Goal: Task Accomplishment & Management: Use online tool/utility

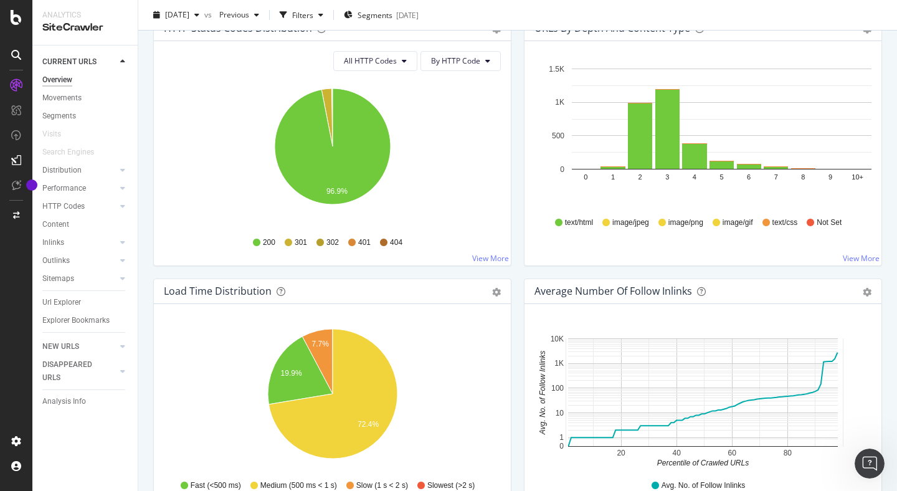
scroll to position [699, 0]
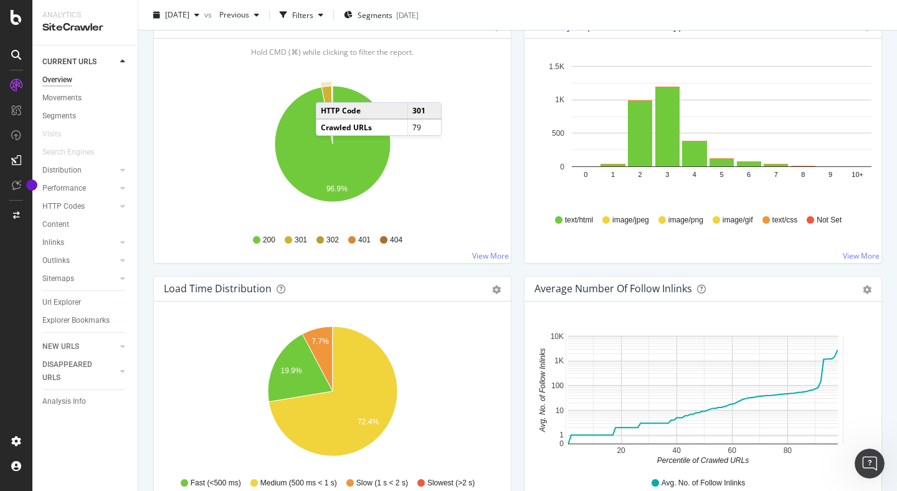
click at [328, 90] on icon "A chart." at bounding box center [327, 115] width 11 height 58
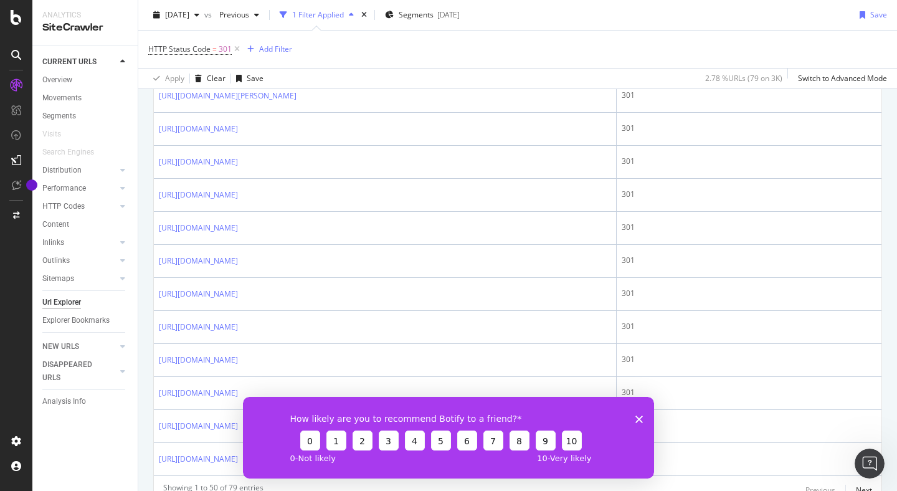
scroll to position [1667, 0]
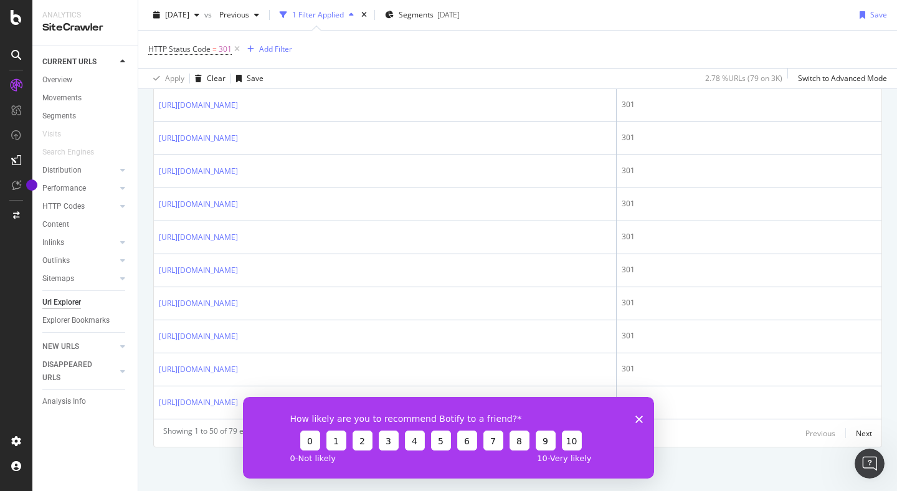
click at [639, 417] on polygon "Close survey" at bounding box center [639, 418] width 7 height 7
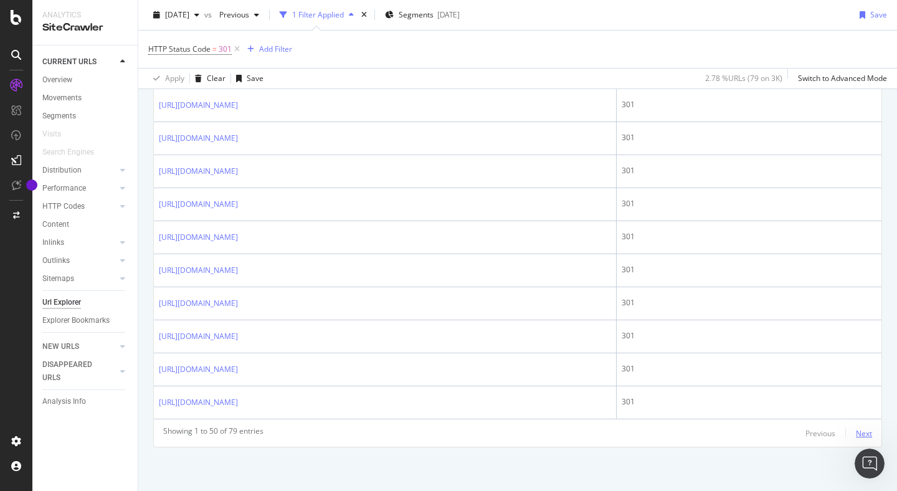
click at [860, 431] on div "Next" at bounding box center [864, 433] width 16 height 11
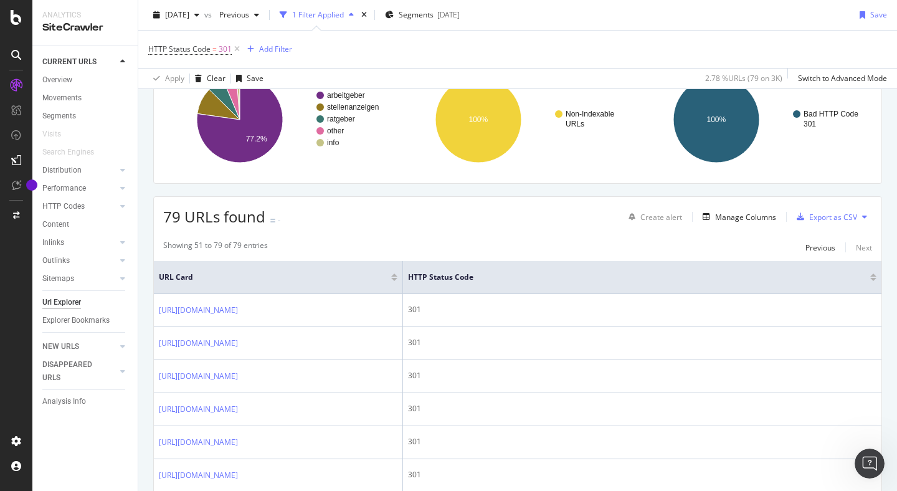
scroll to position [0, 0]
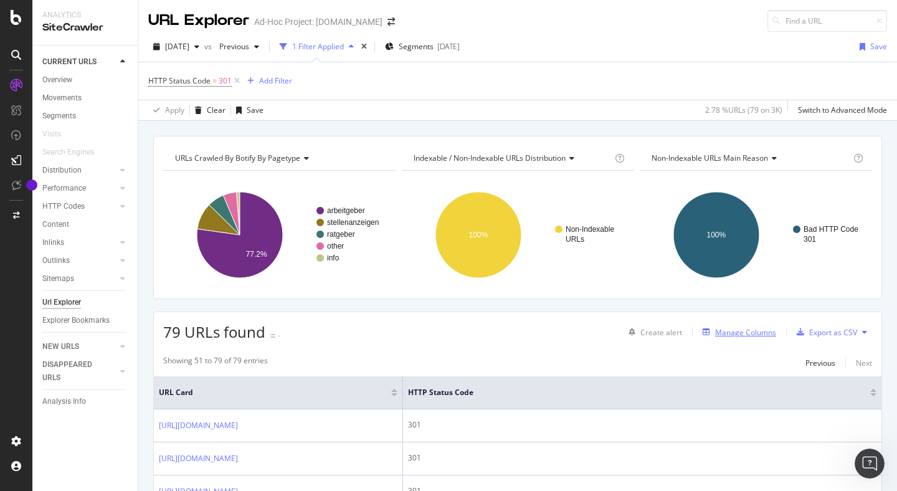
click at [718, 332] on div "Manage Columns" at bounding box center [745, 332] width 61 height 11
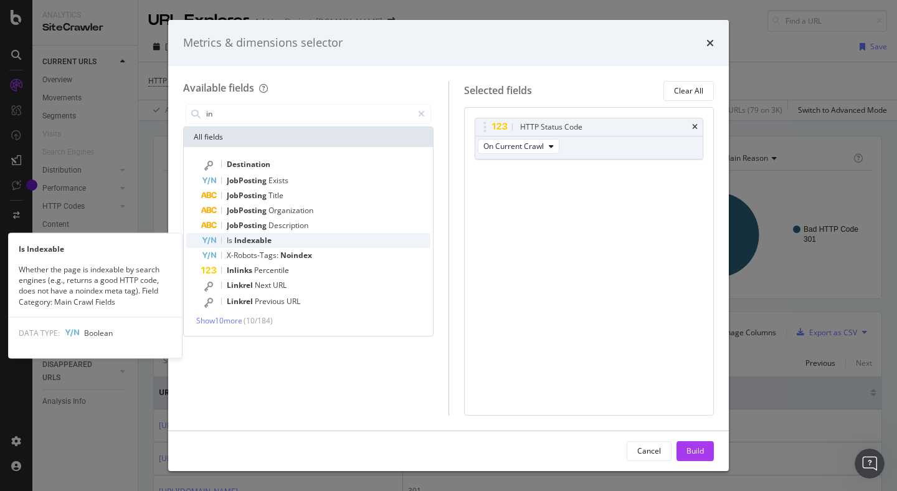
type input "in"
click at [279, 237] on div "Is Indexable" at bounding box center [315, 240] width 229 height 15
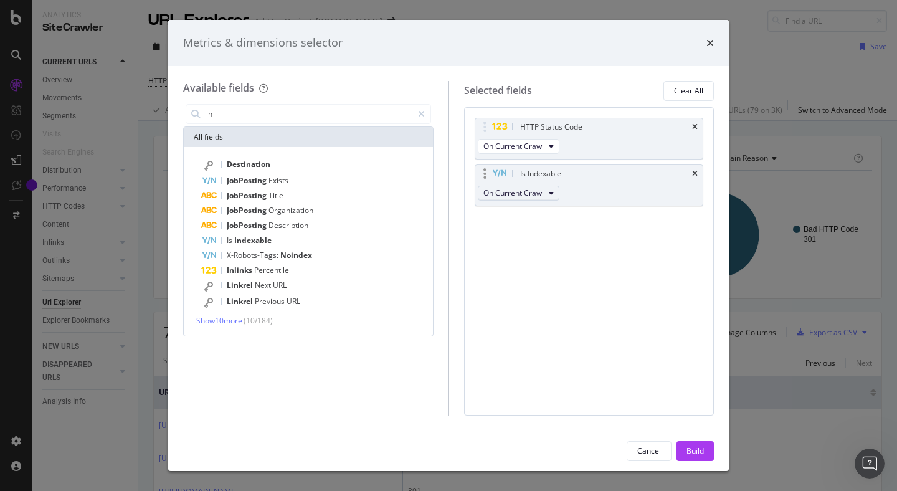
click at [545, 189] on button "On Current Crawl" at bounding box center [519, 193] width 82 height 15
click at [533, 215] on span "On Current Crawl" at bounding box center [524, 214] width 70 height 11
click at [587, 211] on div "HTTP Status Code On Current Crawl Is Indexable On Current Crawl You can use thi…" at bounding box center [589, 175] width 229 height 115
click at [555, 145] on button "On Current Crawl" at bounding box center [519, 146] width 82 height 15
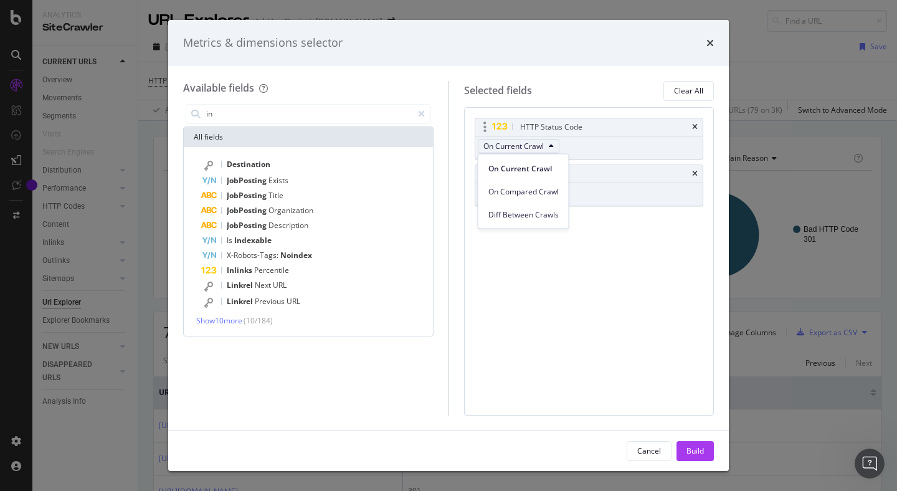
click at [555, 145] on button "On Current Crawl" at bounding box center [519, 146] width 82 height 15
click at [685, 454] on button "Build" at bounding box center [695, 451] width 37 height 20
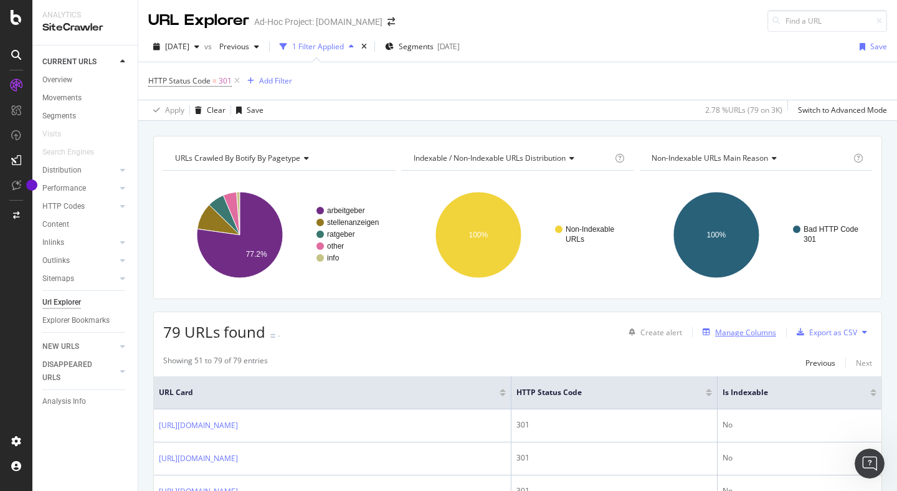
click at [719, 328] on div "Manage Columns" at bounding box center [745, 332] width 61 height 11
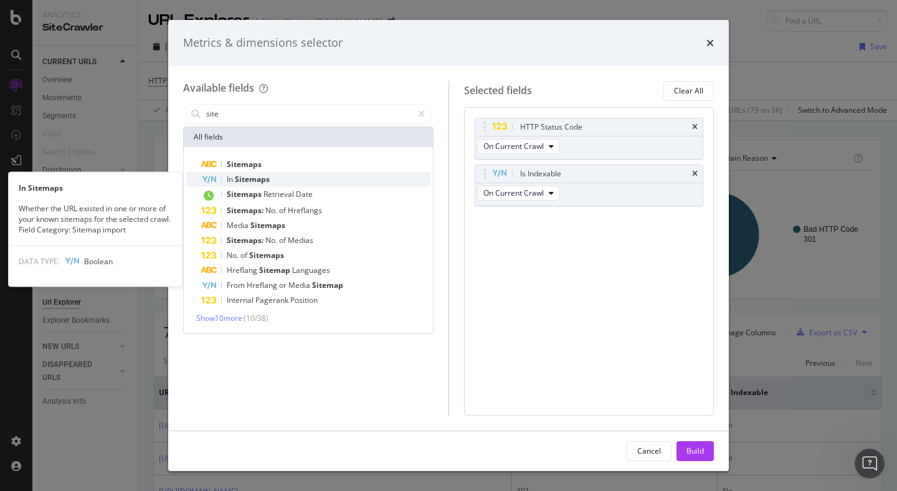
type input "site"
click at [292, 177] on div "In Sitemaps" at bounding box center [315, 179] width 229 height 15
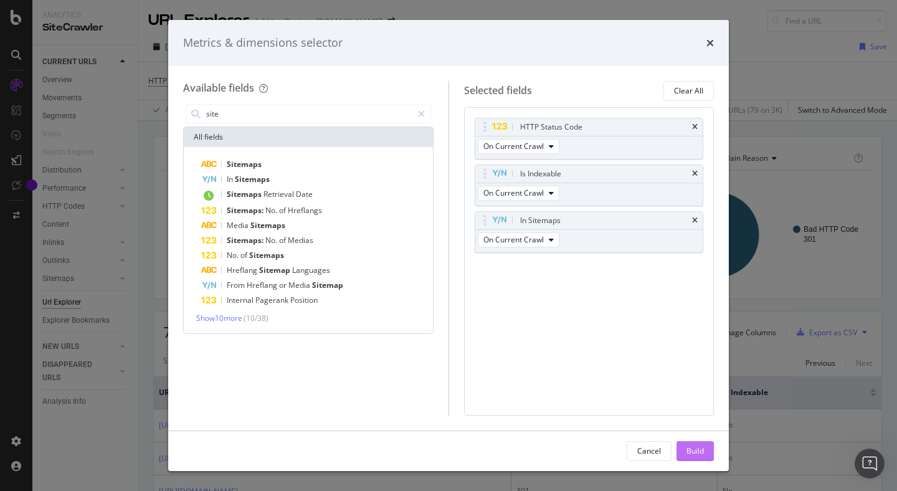
click at [692, 449] on div "Build" at bounding box center [695, 451] width 17 height 11
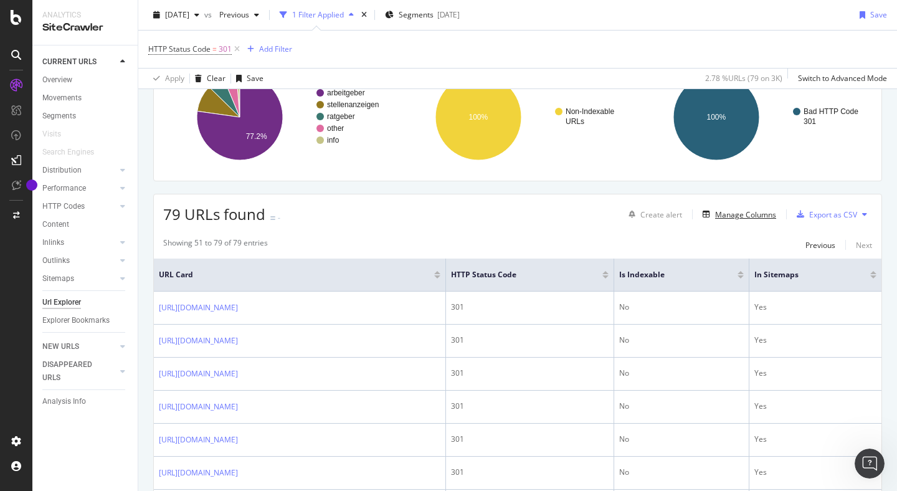
scroll to position [144, 0]
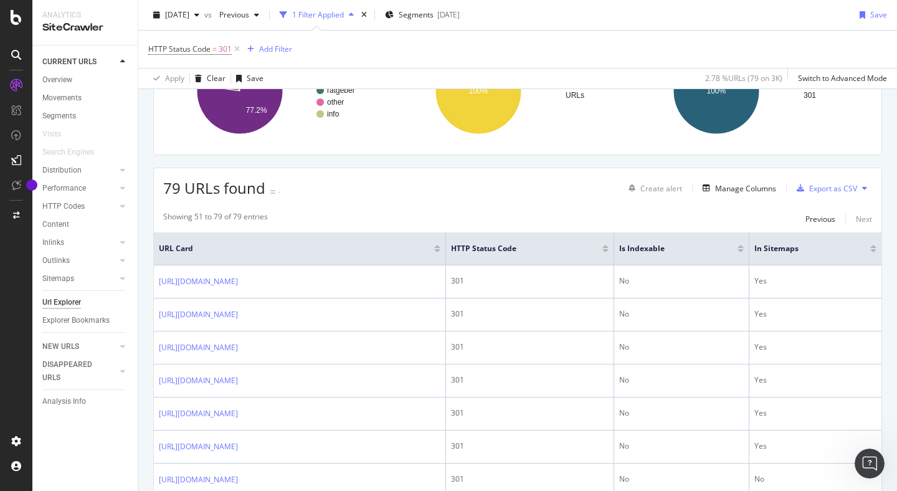
click at [862, 186] on icon at bounding box center [864, 187] width 5 height 7
click at [840, 190] on div "Export as CSV" at bounding box center [833, 188] width 48 height 11
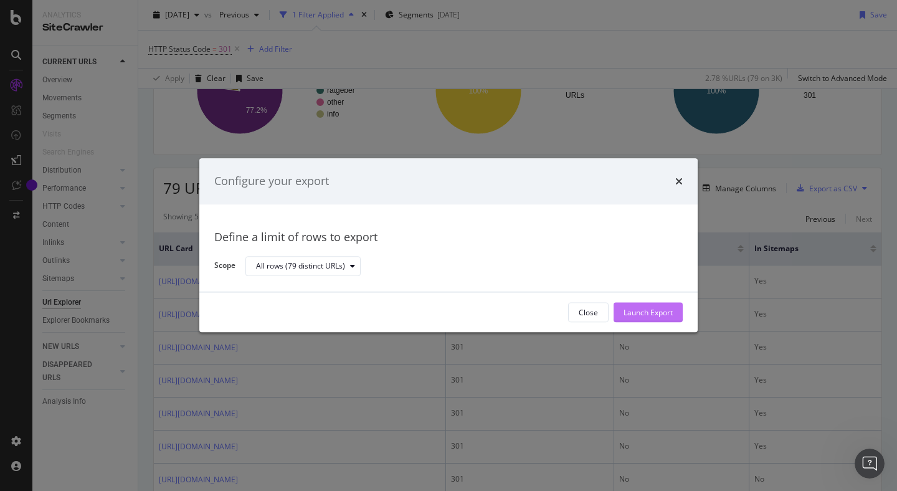
click at [630, 315] on div "Launch Export" at bounding box center [648, 312] width 49 height 11
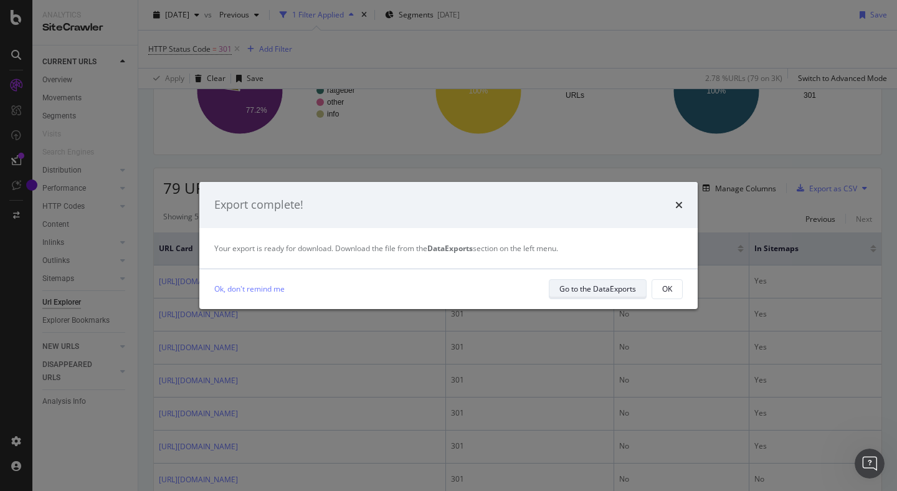
click at [609, 290] on div "Go to the DataExports" at bounding box center [598, 289] width 77 height 11
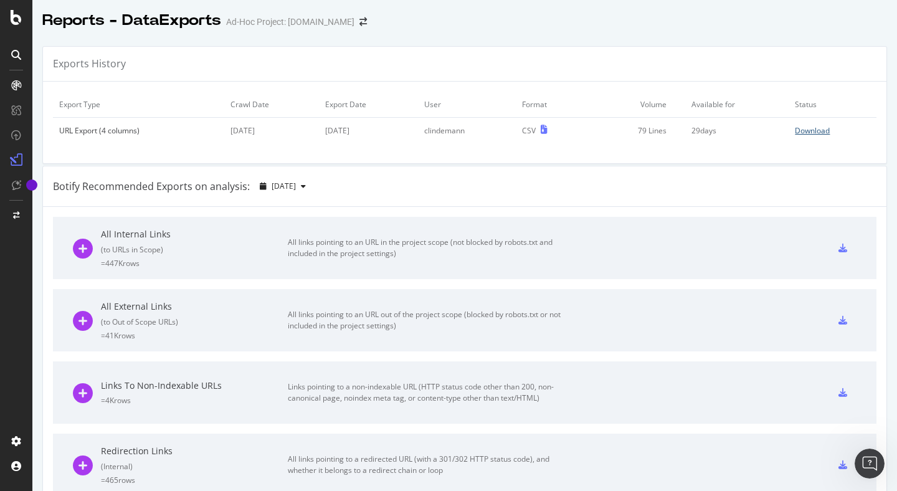
click at [810, 128] on div "Download" at bounding box center [812, 130] width 35 height 11
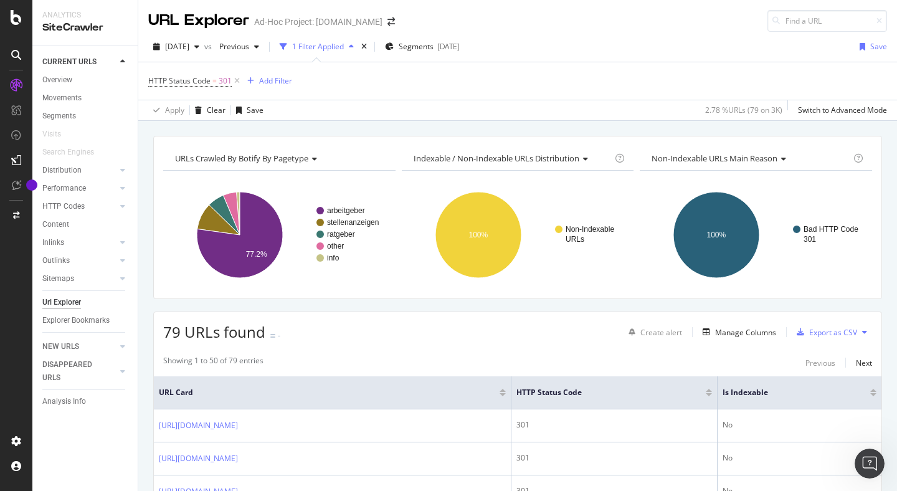
scroll to position [11, 0]
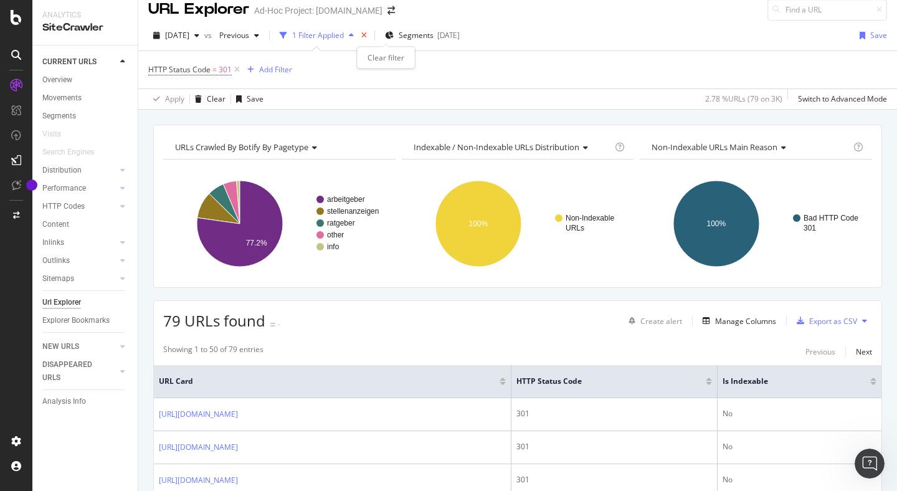
click at [367, 35] on icon "times" at bounding box center [364, 35] width 6 height 7
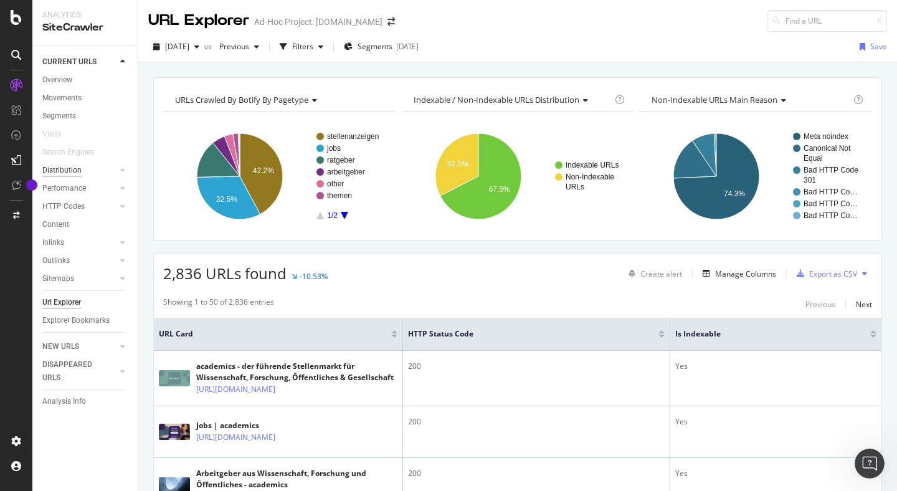
click at [65, 168] on div "Distribution" at bounding box center [61, 170] width 39 height 13
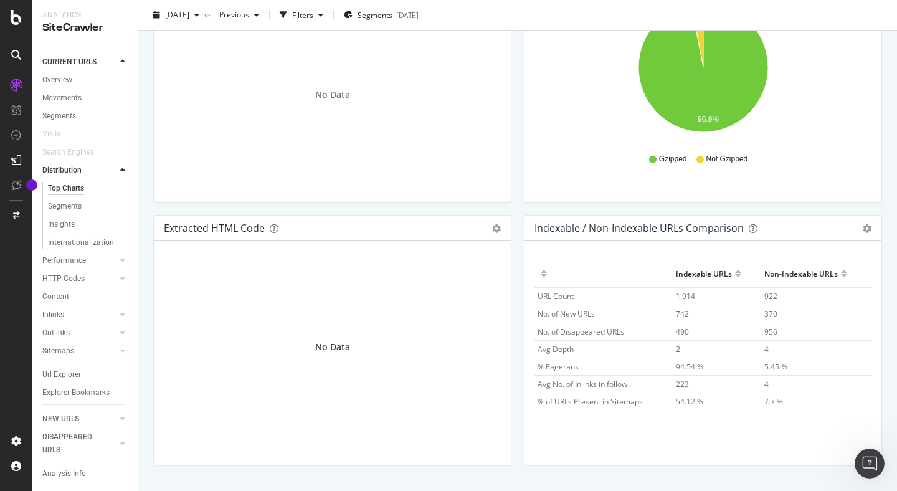
scroll to position [1825, 0]
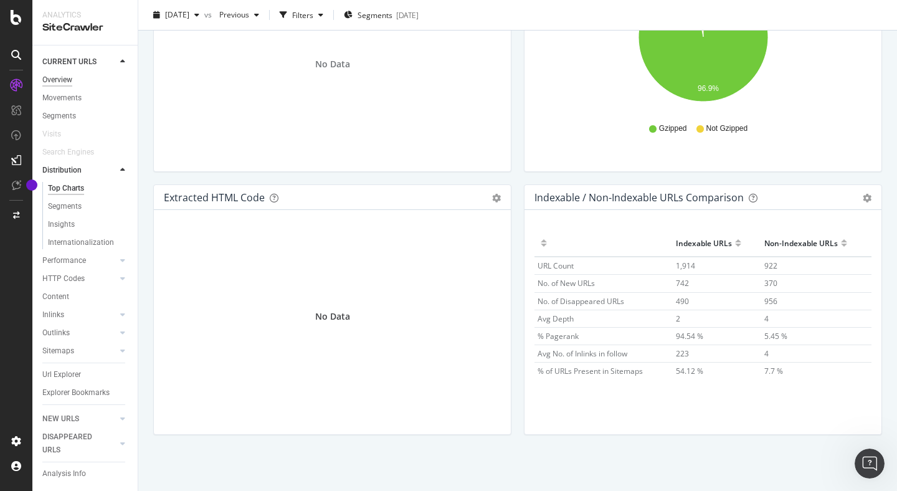
click at [62, 77] on div "Overview" at bounding box center [57, 80] width 30 height 13
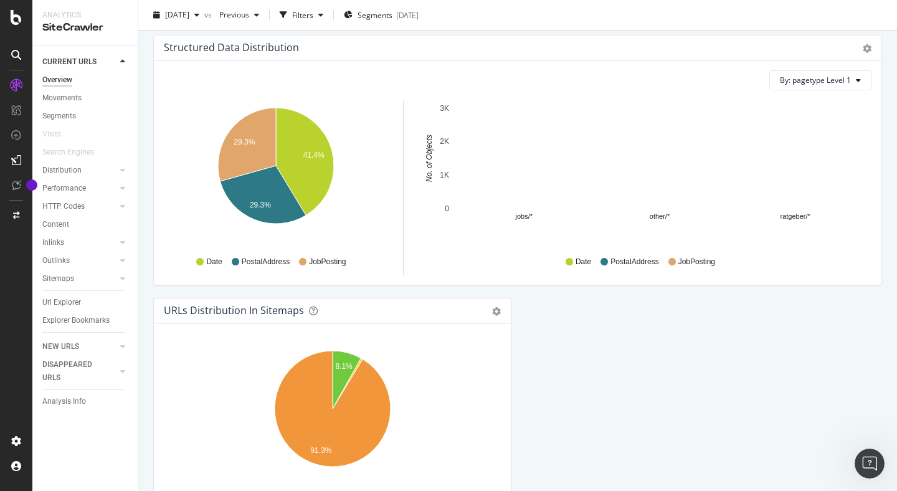
scroll to position [1179, 0]
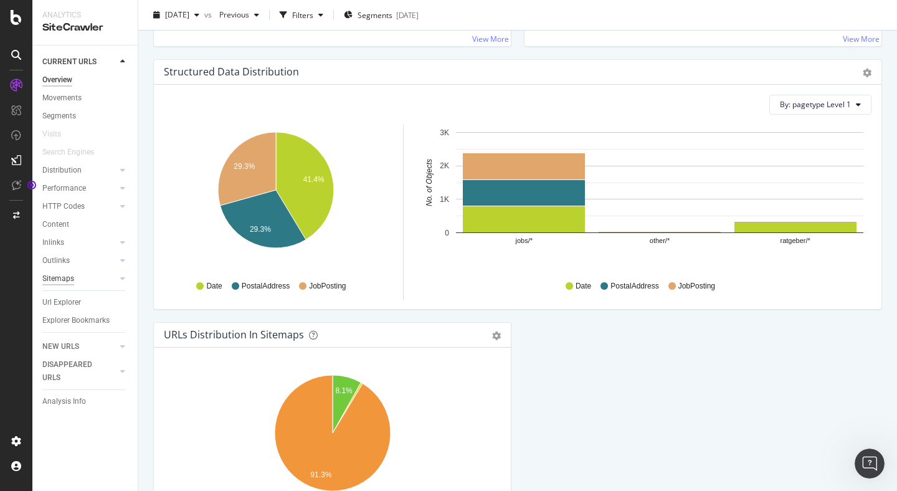
click at [62, 277] on div "Sitemaps" at bounding box center [58, 278] width 32 height 13
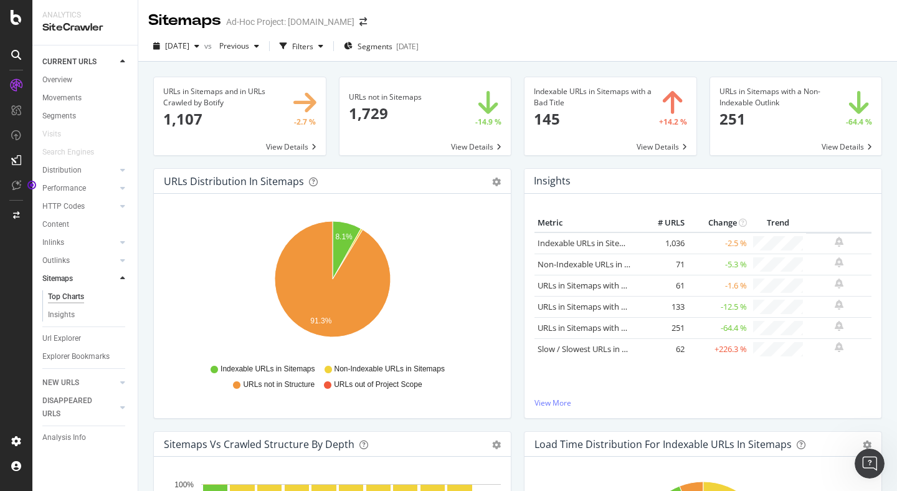
click at [600, 90] on span at bounding box center [611, 116] width 172 height 78
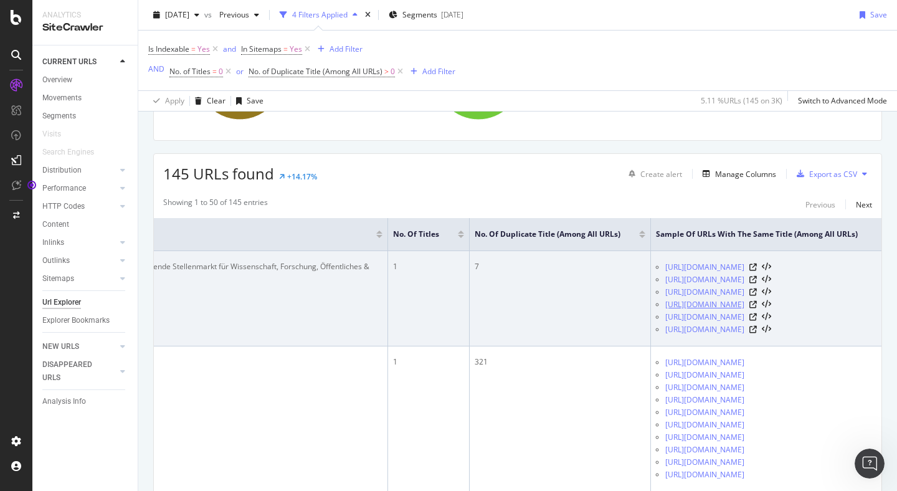
scroll to position [0, 469]
click at [665, 311] on link "[URL][DOMAIN_NAME]" at bounding box center [704, 304] width 79 height 12
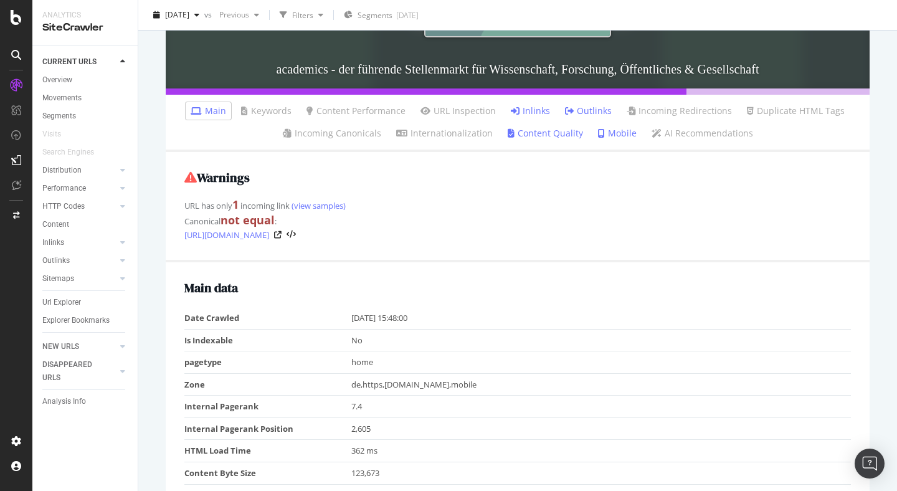
scroll to position [243, 0]
